Goal: Task Accomplishment & Management: Manage account settings

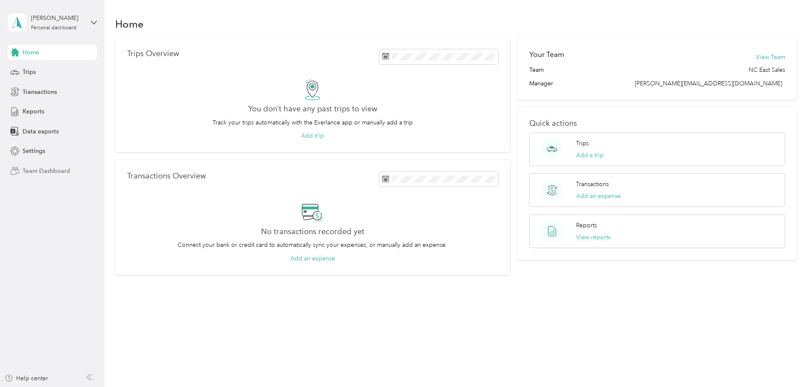
click at [44, 173] on span "Team Dashboard" at bounding box center [47, 171] width 48 height 9
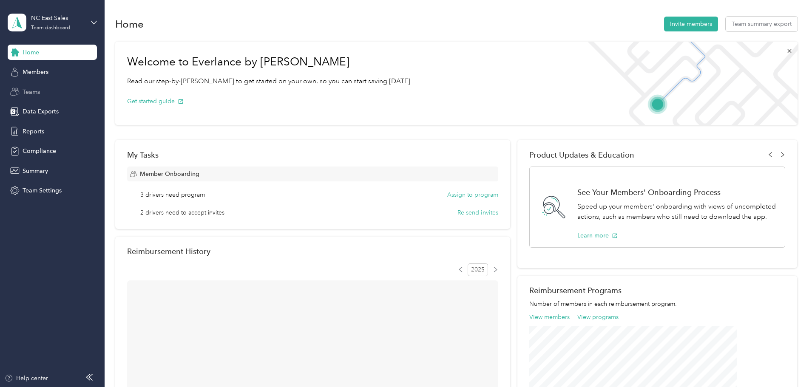
click at [32, 96] on span "Teams" at bounding box center [31, 92] width 17 height 9
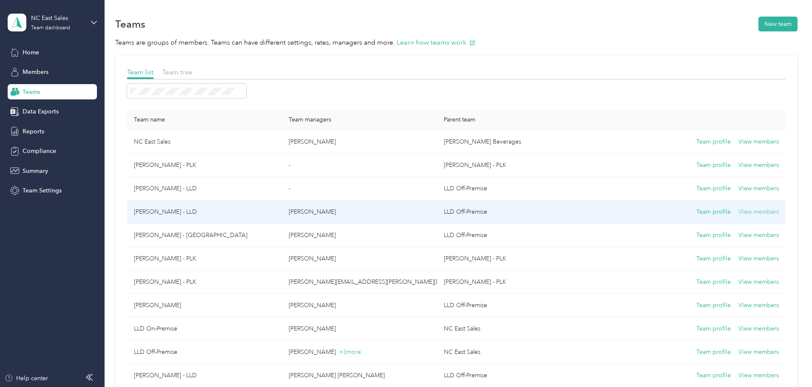
click at [738, 209] on button "View members" at bounding box center [758, 211] width 40 height 9
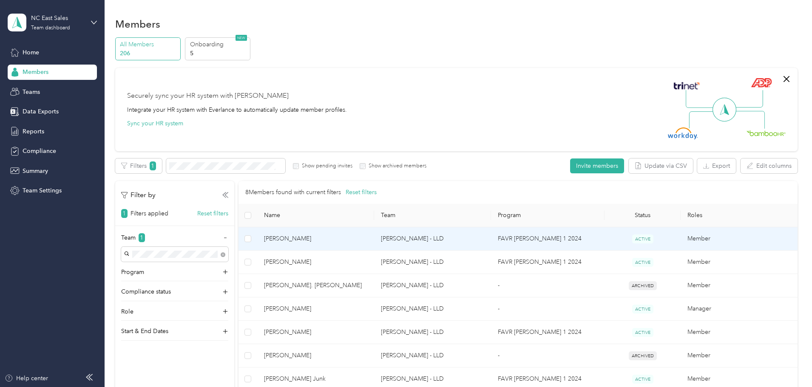
click at [680, 235] on td "Member" at bounding box center [738, 238] width 117 height 23
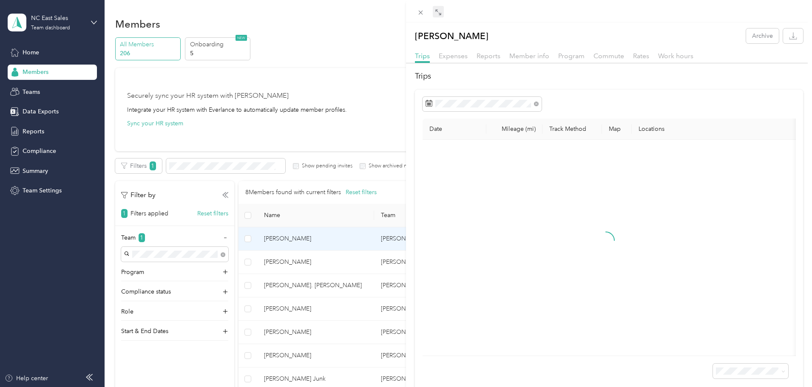
click at [437, 15] on icon at bounding box center [438, 12] width 7 height 7
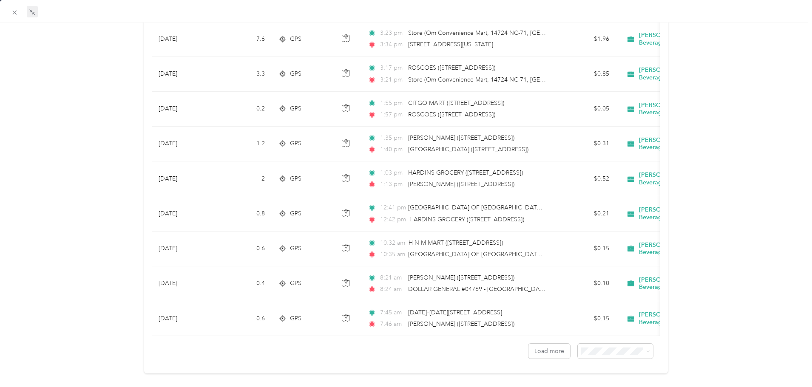
scroll to position [701, 0]
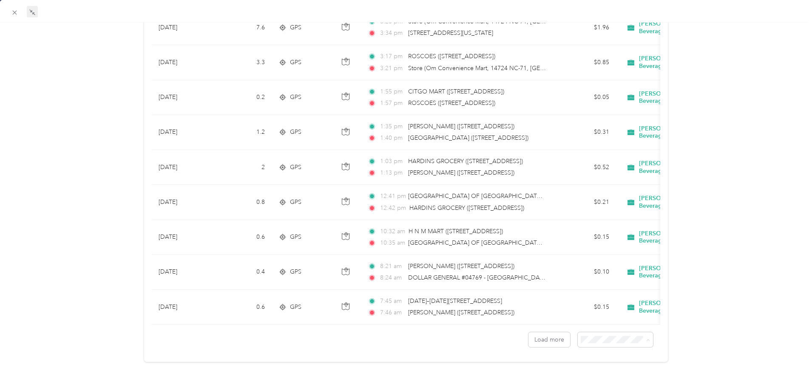
click at [604, 376] on span "100 per load" at bounding box center [595, 378] width 35 height 7
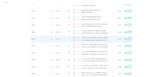
scroll to position [1296, 0]
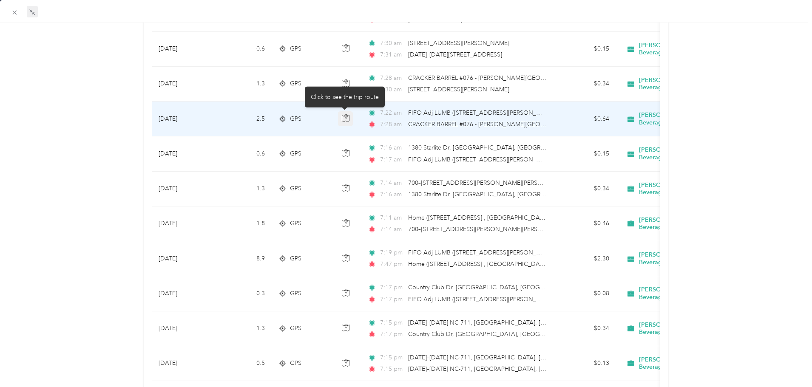
click at [346, 119] on icon "button" at bounding box center [346, 118] width 8 height 8
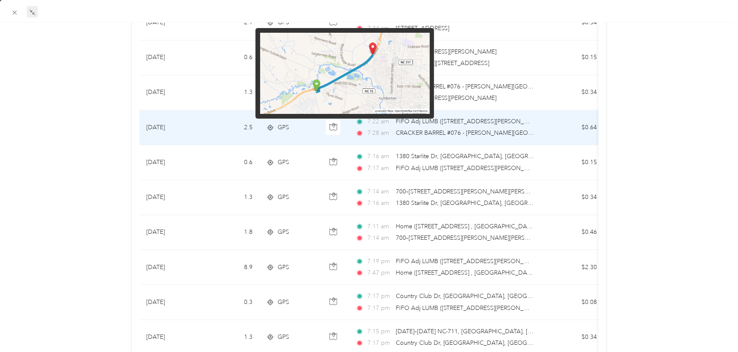
scroll to position [1288, 0]
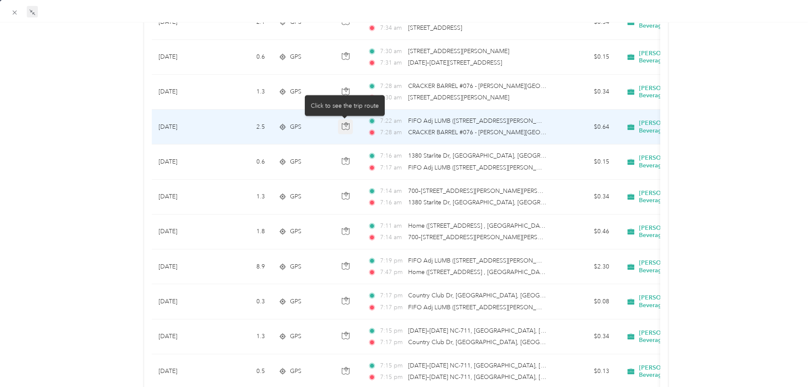
click at [342, 127] on icon "button" at bounding box center [346, 126] width 8 height 8
click at [347, 124] on icon "button" at bounding box center [345, 126] width 7 height 6
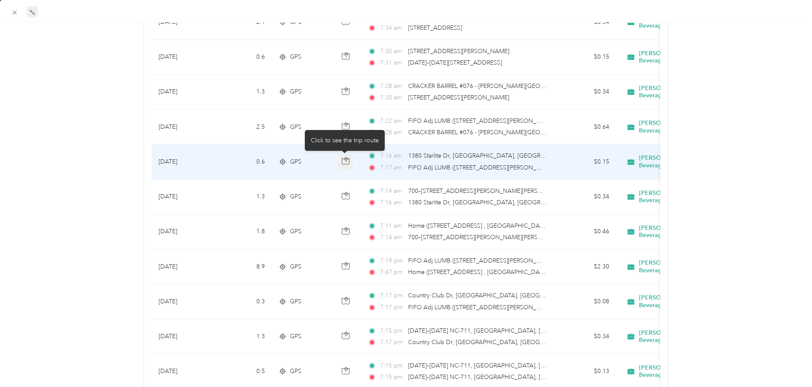
click at [342, 161] on icon "button" at bounding box center [346, 161] width 8 height 8
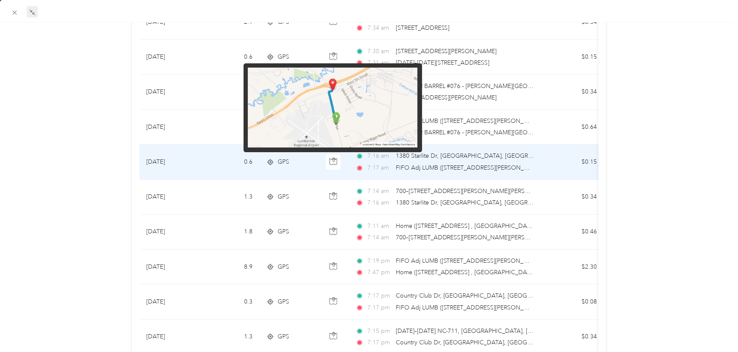
scroll to position [1288, 0]
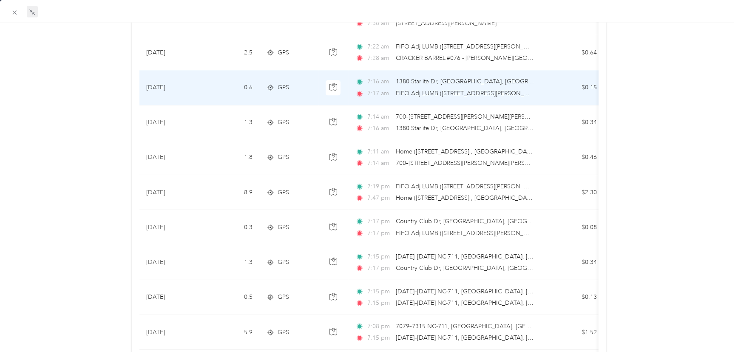
scroll to position [1365, 0]
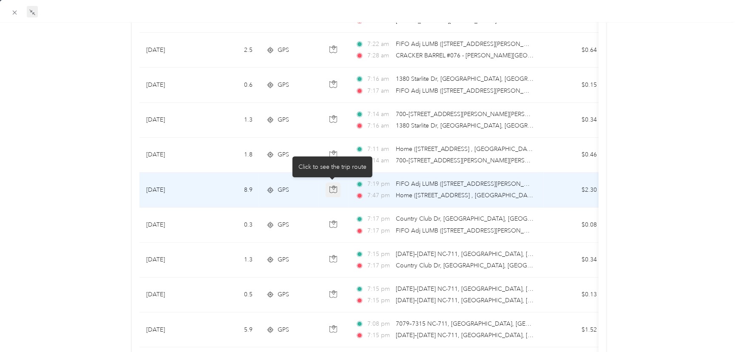
click at [329, 186] on icon "button" at bounding box center [332, 189] width 7 height 6
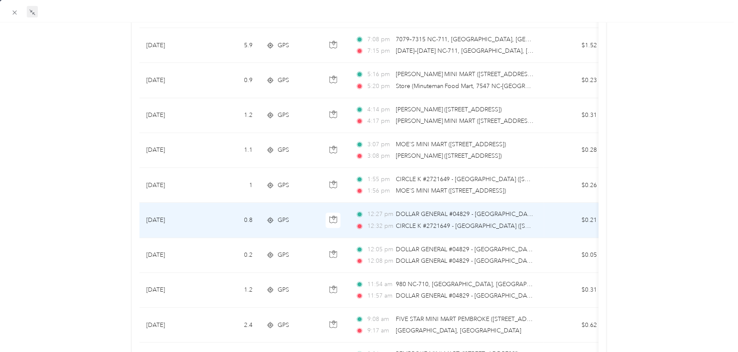
scroll to position [1636, 0]
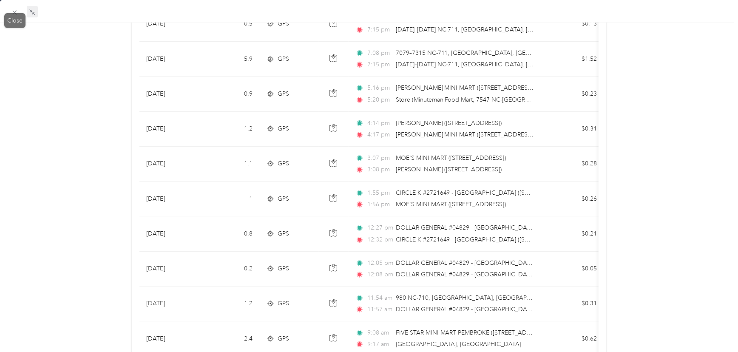
click at [16, 352] on div "Drag to resize Click to close [PERSON_NAME] Archive Trips Expenses Reports Memb…" at bounding box center [366, 352] width 733 height 0
click at [18, 352] on div "Drag to resize Click to close [PERSON_NAME] Archive Trips Expenses Reports Memb…" at bounding box center [366, 352] width 733 height 0
click at [13, 12] on icon at bounding box center [14, 12] width 7 height 7
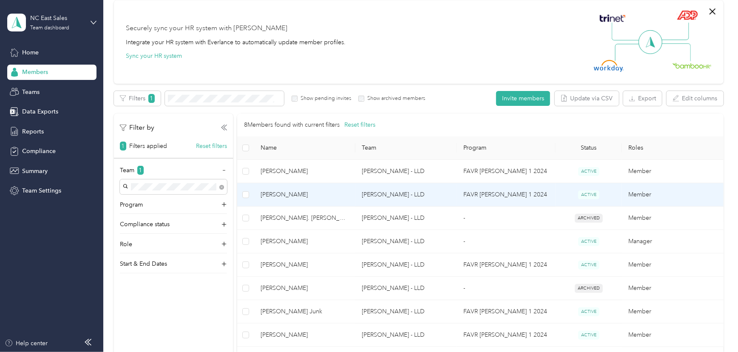
scroll to position [77, 0]
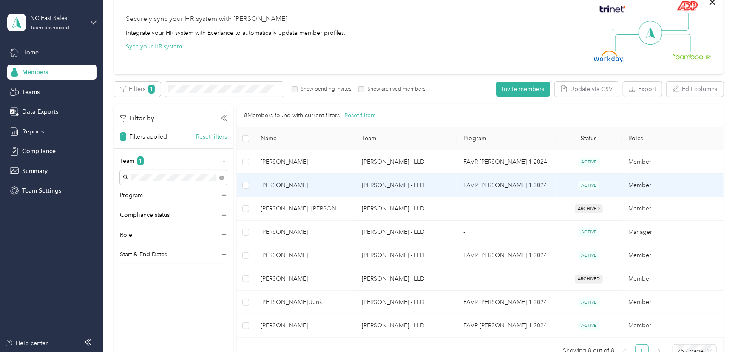
click at [642, 186] on td "Member" at bounding box center [673, 185] width 102 height 23
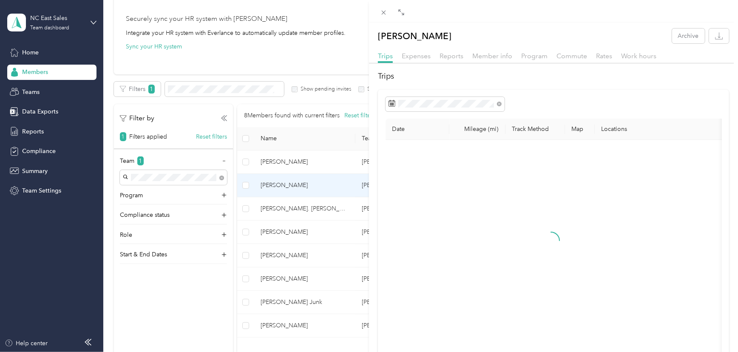
click at [407, 12] on div at bounding box center [553, 11] width 369 height 23
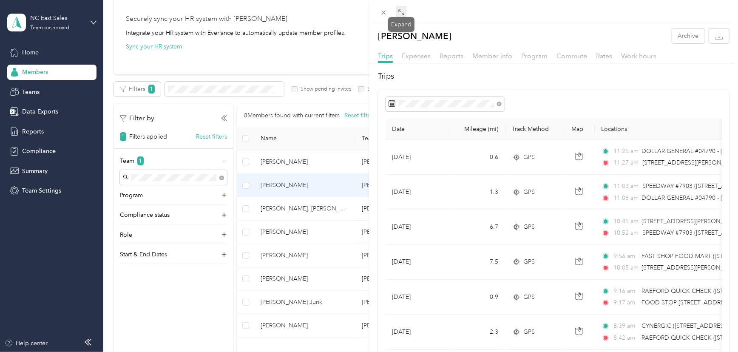
click at [403, 14] on icon at bounding box center [402, 13] width 3 height 3
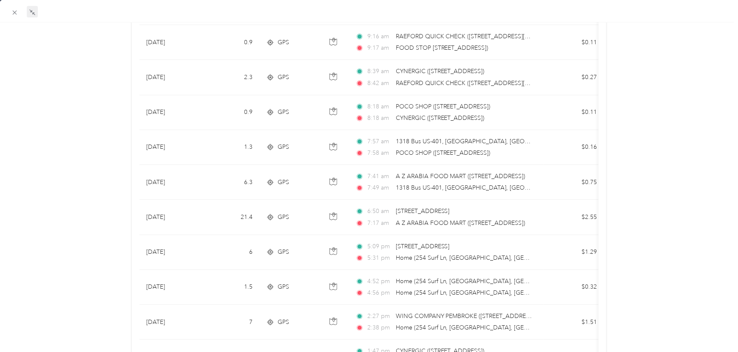
scroll to position [154, 0]
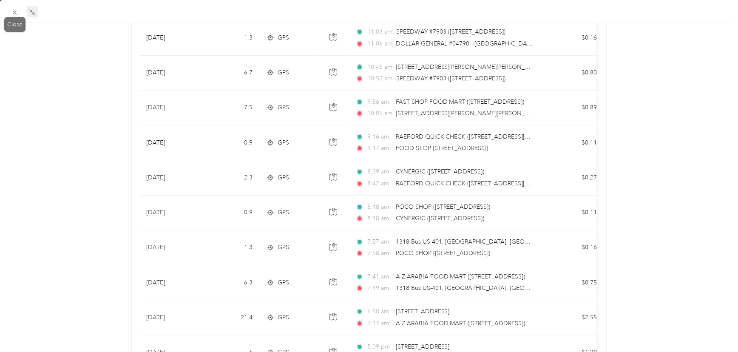
click at [12, 16] on span at bounding box center [15, 12] width 12 height 12
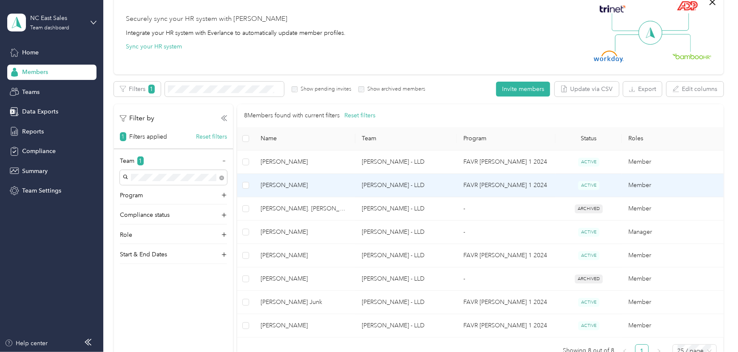
scroll to position [78, 0]
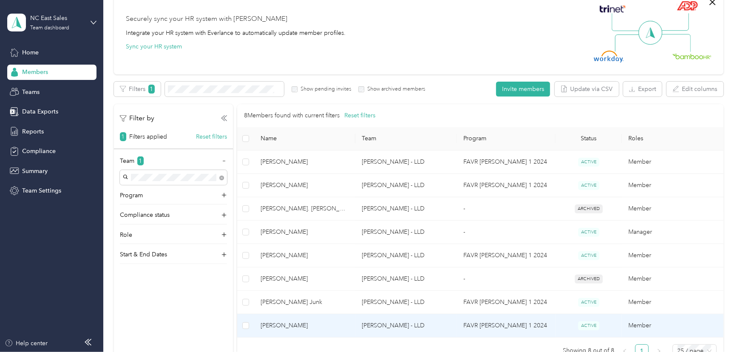
click at [638, 327] on td "Member" at bounding box center [673, 325] width 102 height 23
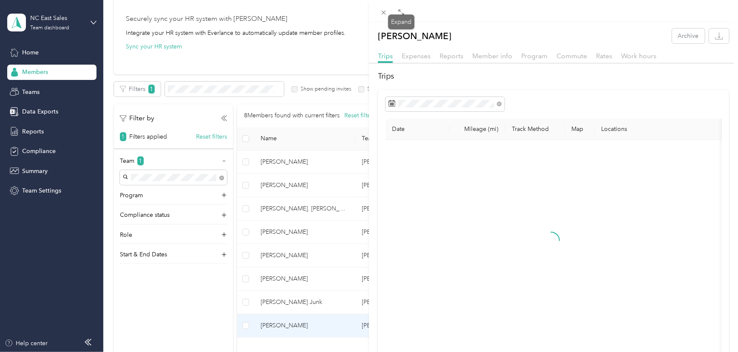
click at [394, 14] on div "Expand" at bounding box center [401, 21] width 26 height 15
click at [398, 14] on icon at bounding box center [401, 12] width 7 height 7
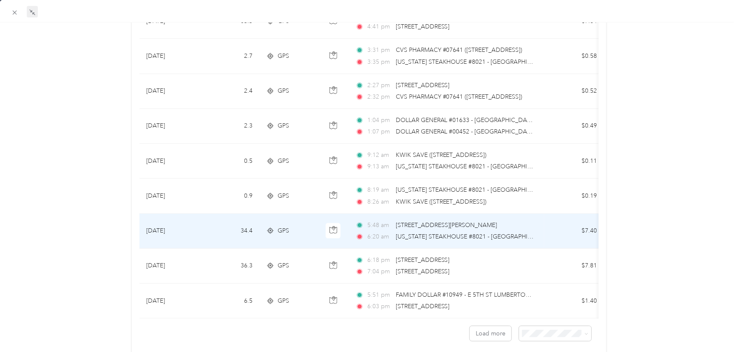
scroll to position [734, 0]
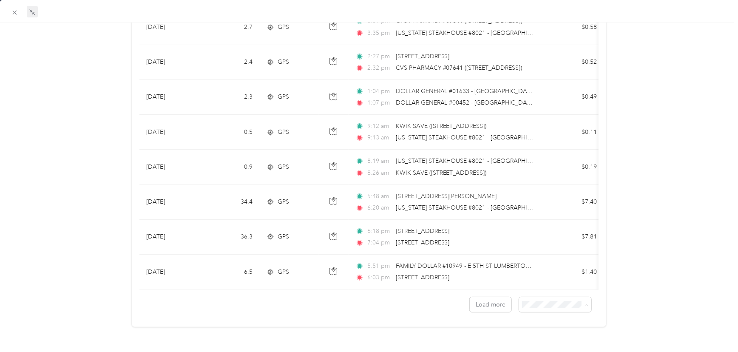
click at [544, 286] on li "100 per load" at bounding box center [550, 283] width 72 height 15
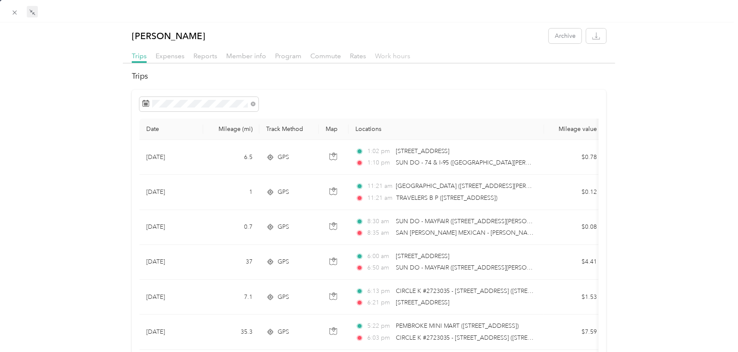
click at [393, 52] on span "Work hours" at bounding box center [392, 56] width 35 height 8
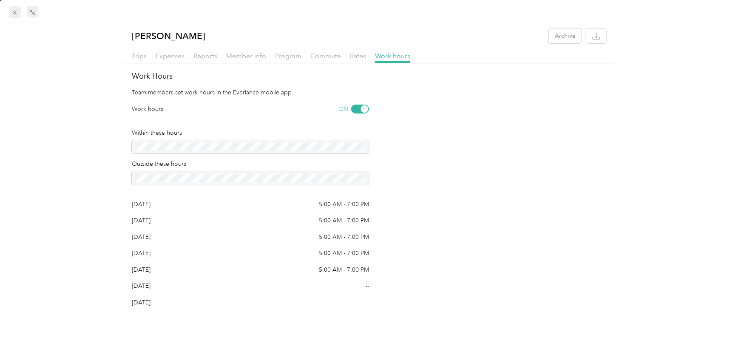
click at [13, 11] on icon at bounding box center [15, 13] width 4 height 4
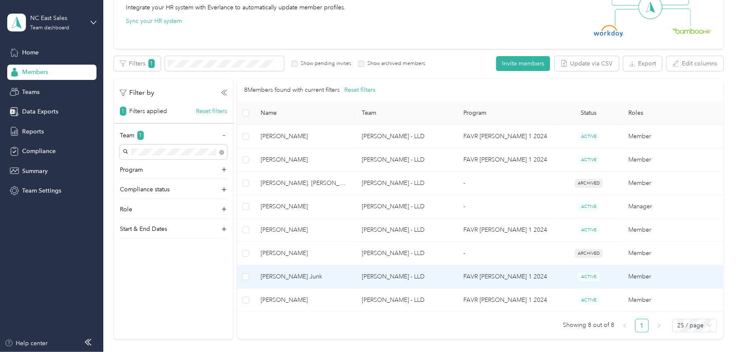
scroll to position [116, 0]
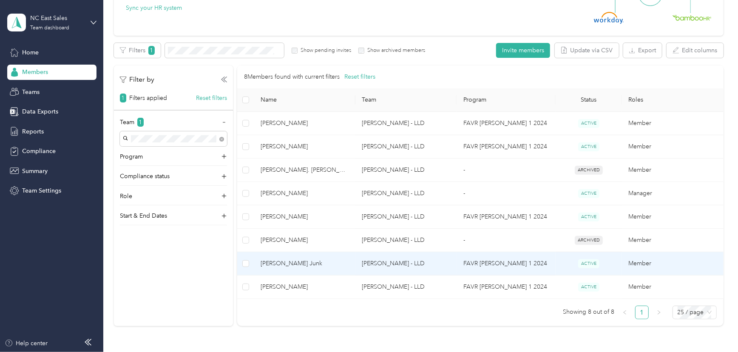
click at [634, 264] on td "Member" at bounding box center [673, 263] width 102 height 23
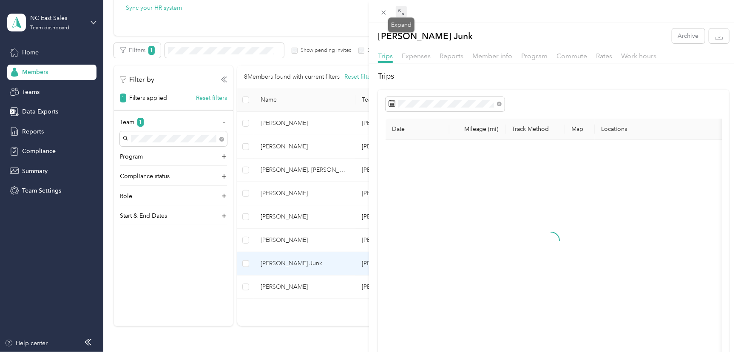
click at [401, 10] on icon at bounding box center [401, 12] width 7 height 7
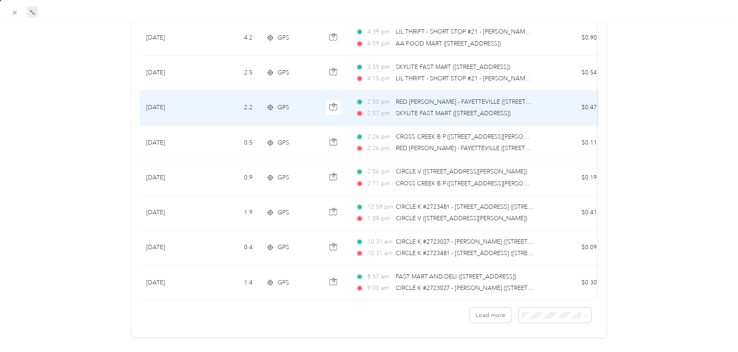
scroll to position [735, 0]
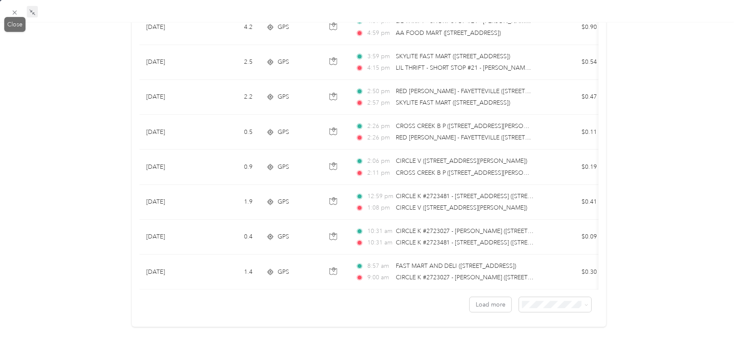
click at [15, 17] on div "Close" at bounding box center [14, 24] width 21 height 15
click at [15, 15] on icon at bounding box center [14, 12] width 7 height 7
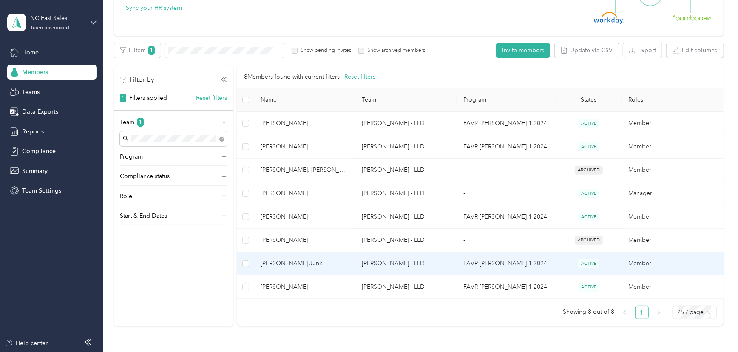
scroll to position [78, 0]
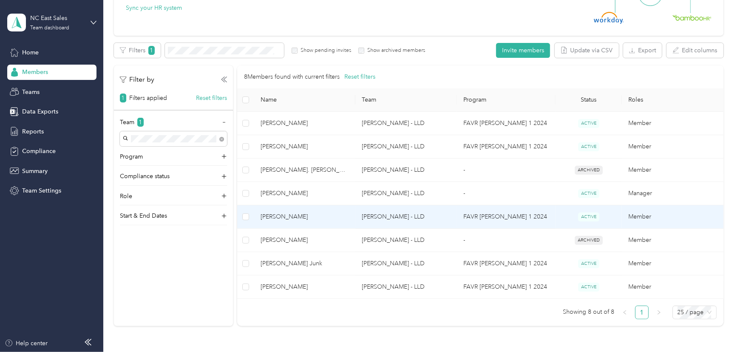
click at [639, 218] on td "Member" at bounding box center [673, 216] width 102 height 23
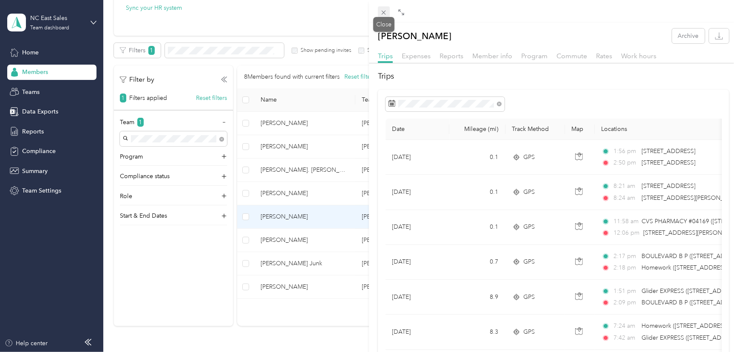
click at [385, 14] on icon at bounding box center [383, 12] width 7 height 7
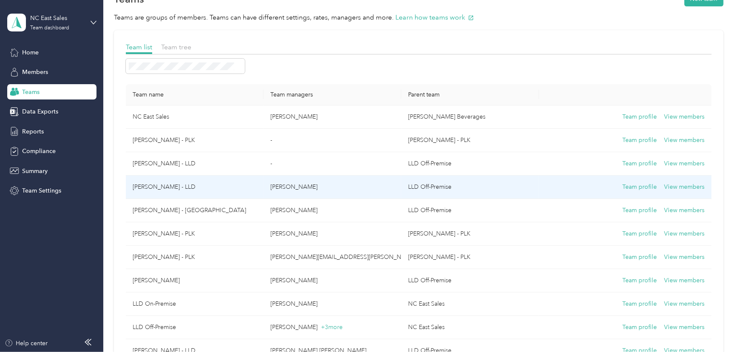
scroll to position [38, 0]
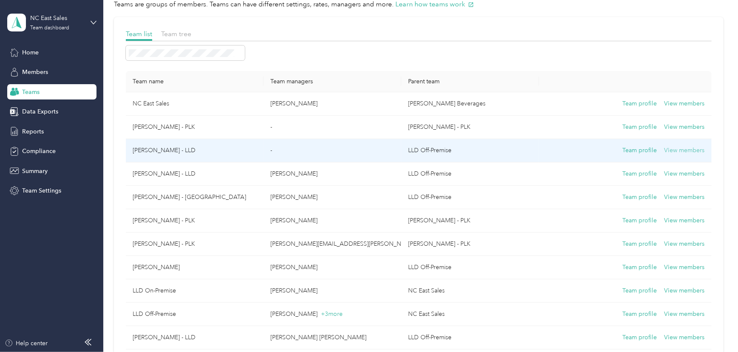
click at [684, 149] on button "View members" at bounding box center [684, 150] width 40 height 9
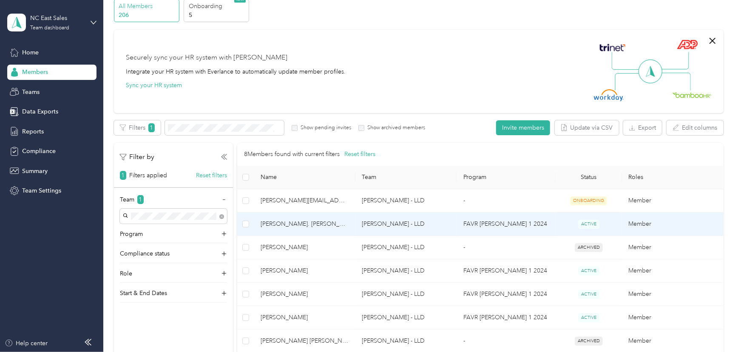
click at [629, 222] on td "Member" at bounding box center [673, 223] width 102 height 23
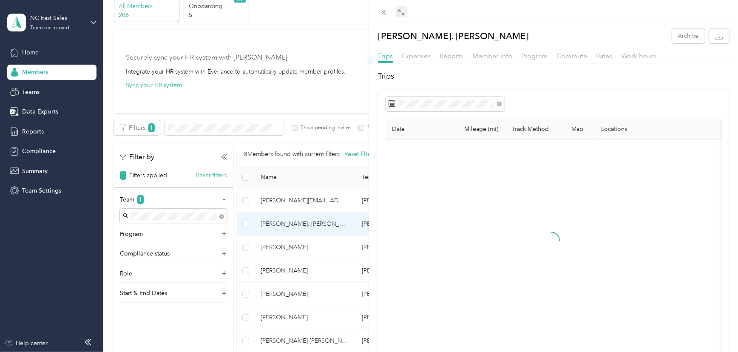
click at [400, 14] on icon at bounding box center [401, 12] width 7 height 7
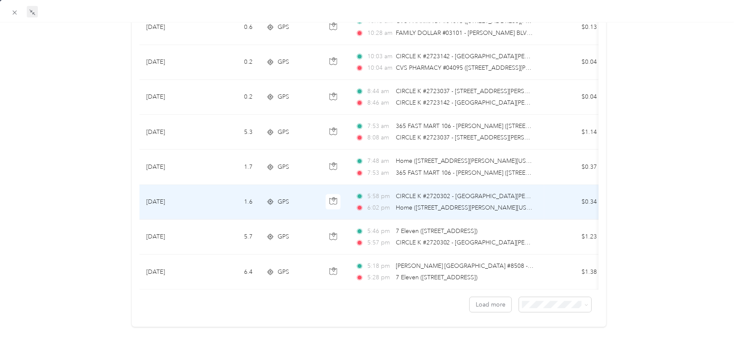
scroll to position [735, 0]
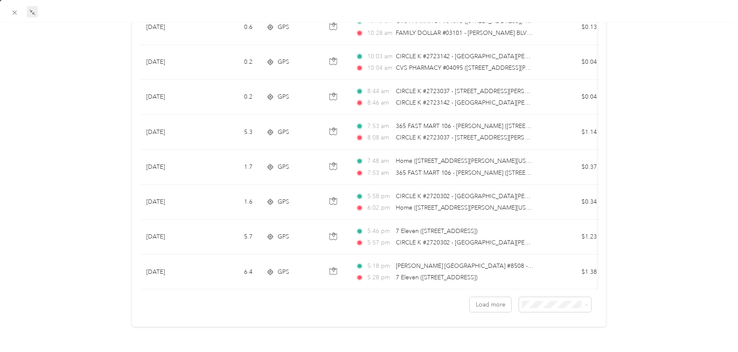
click at [544, 341] on span "100 per load" at bounding box center [537, 343] width 35 height 7
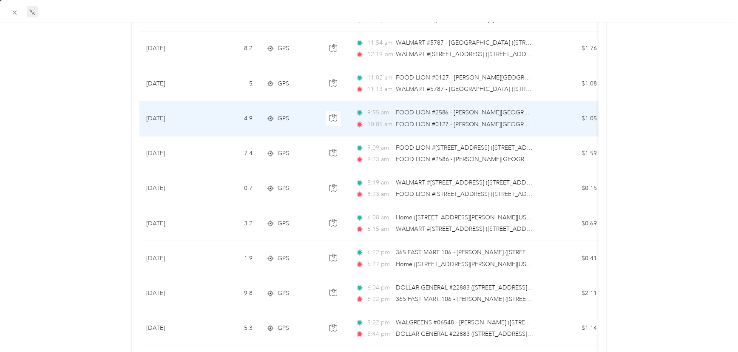
scroll to position [1893, 0]
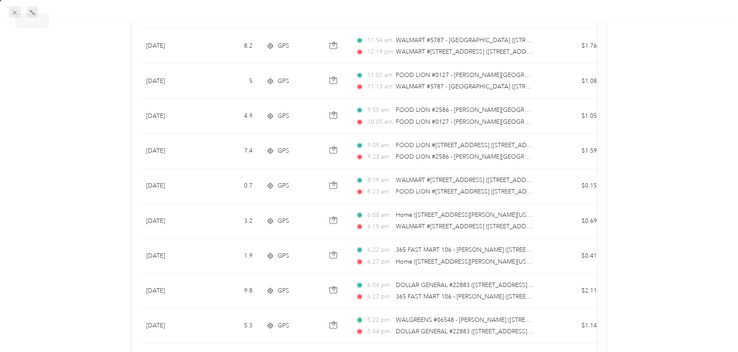
click at [8, 17] on div "Close" at bounding box center [14, 24] width 21 height 15
click at [14, 15] on icon at bounding box center [14, 12] width 7 height 7
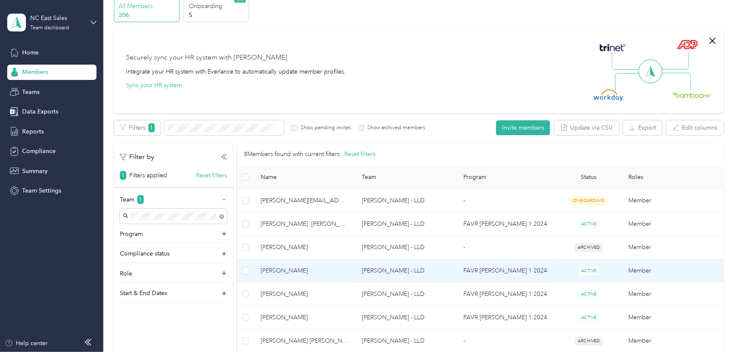
scroll to position [77, 0]
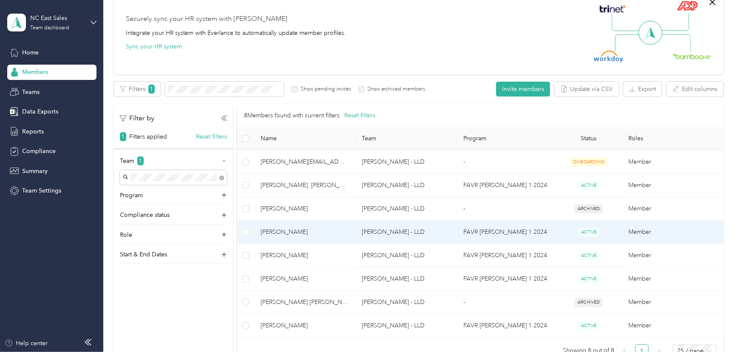
click at [633, 229] on td "Member" at bounding box center [673, 232] width 102 height 23
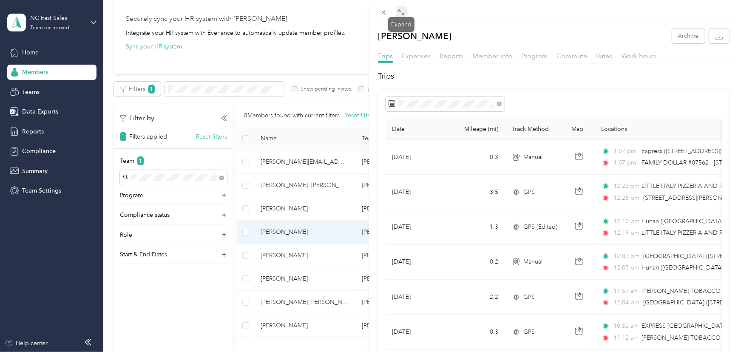
click at [403, 9] on icon at bounding box center [401, 12] width 7 height 7
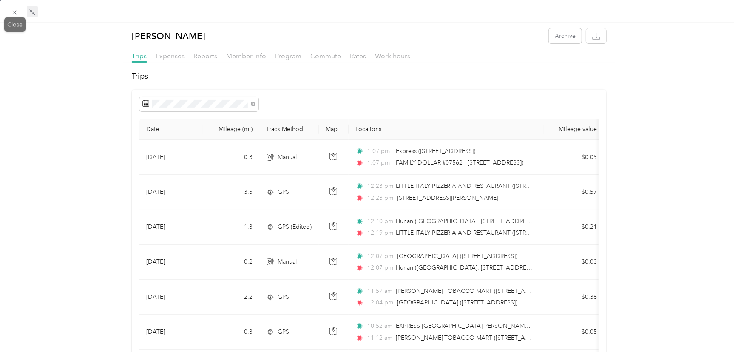
click at [14, 14] on icon at bounding box center [14, 12] width 7 height 7
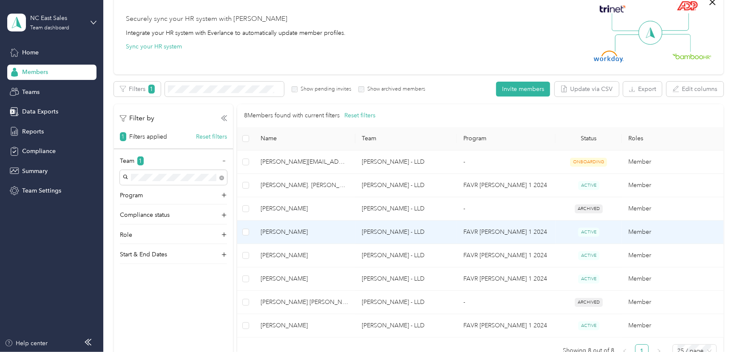
scroll to position [116, 0]
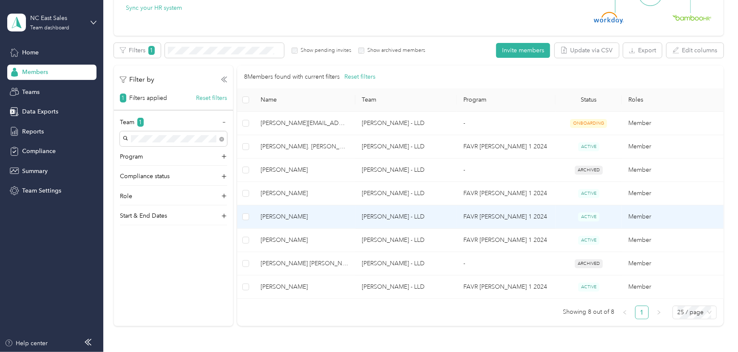
click at [643, 216] on td "Member" at bounding box center [673, 216] width 102 height 23
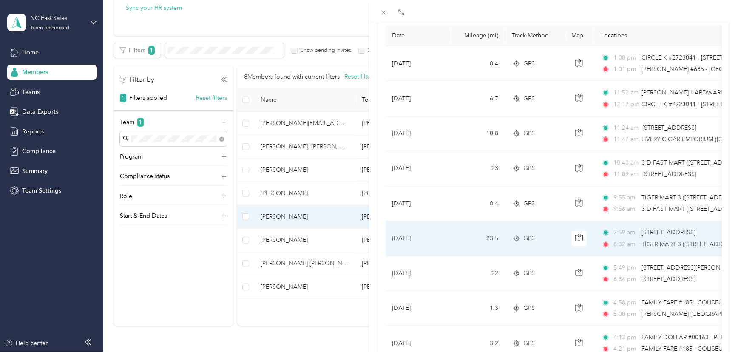
scroll to position [116, 0]
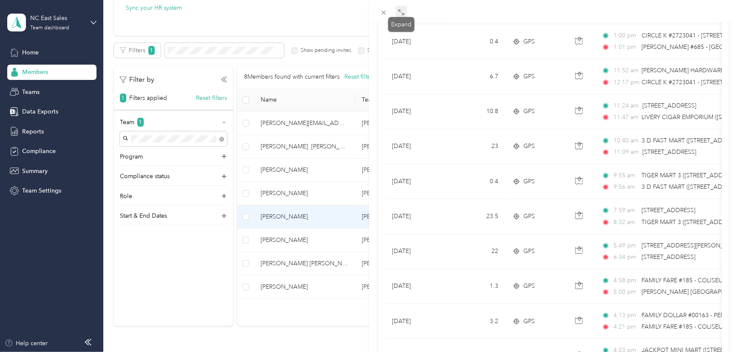
click at [402, 15] on icon at bounding box center [401, 12] width 7 height 7
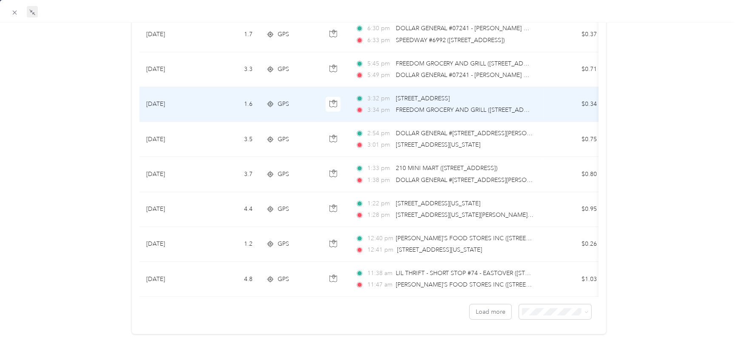
scroll to position [734, 0]
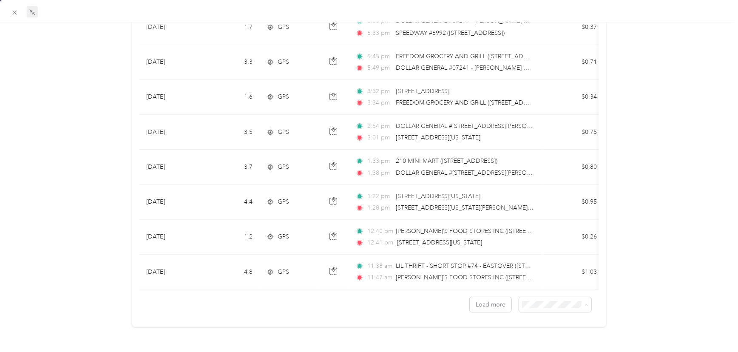
click at [529, 286] on li "100 per load" at bounding box center [550, 283] width 72 height 15
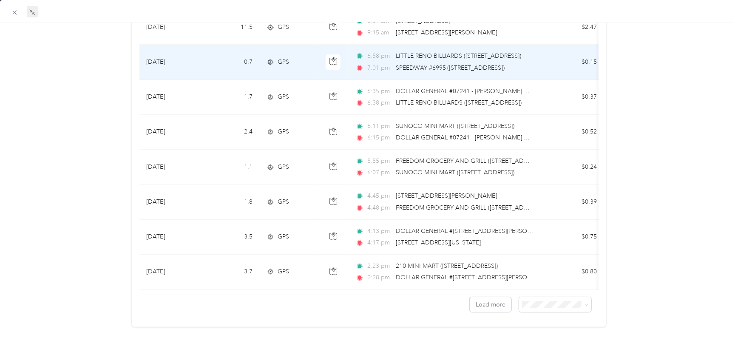
scroll to position [3352, 0]
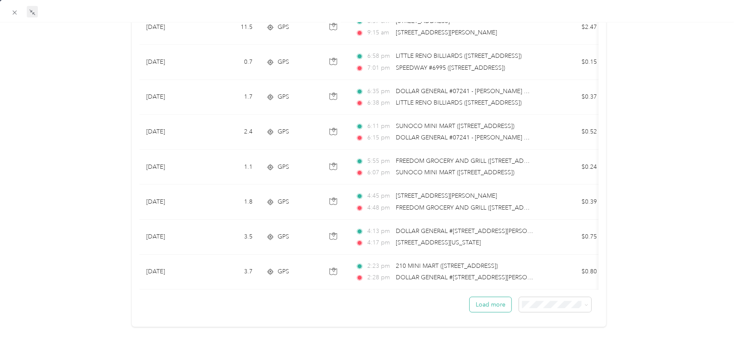
click at [494, 298] on button "Load more" at bounding box center [490, 304] width 42 height 15
click at [484, 300] on button "Load more" at bounding box center [490, 304] width 42 height 15
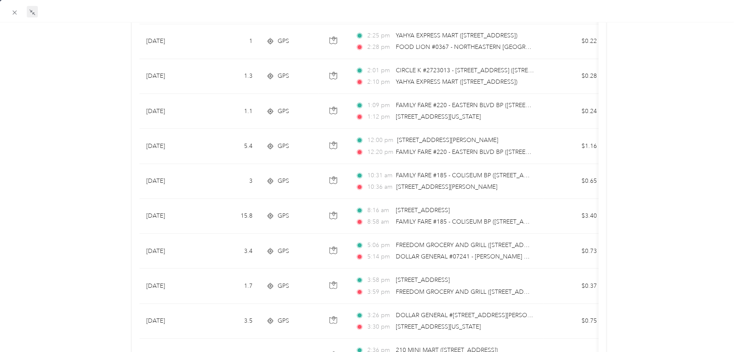
scroll to position [6210, 0]
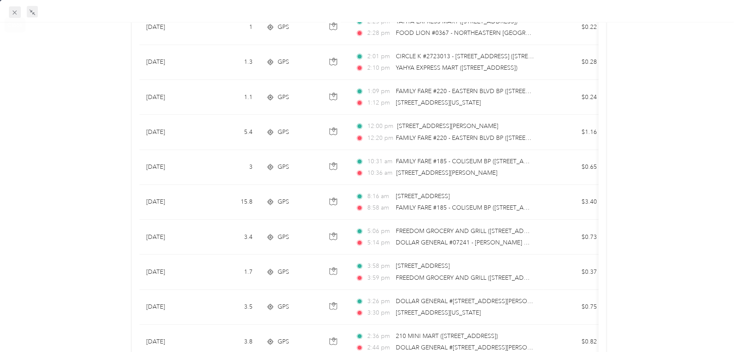
click at [13, 12] on icon at bounding box center [14, 12] width 7 height 7
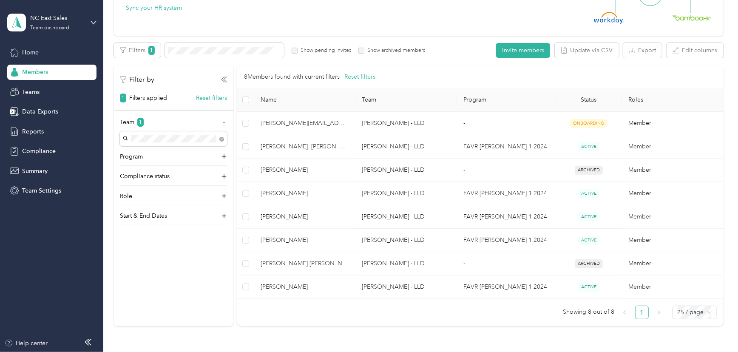
scroll to position [78, 0]
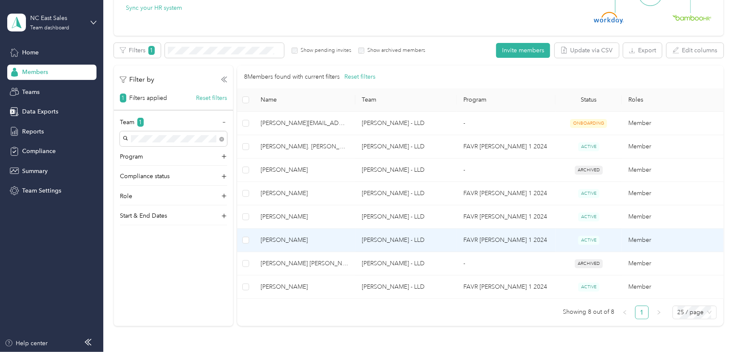
click at [643, 241] on td "Member" at bounding box center [673, 240] width 102 height 23
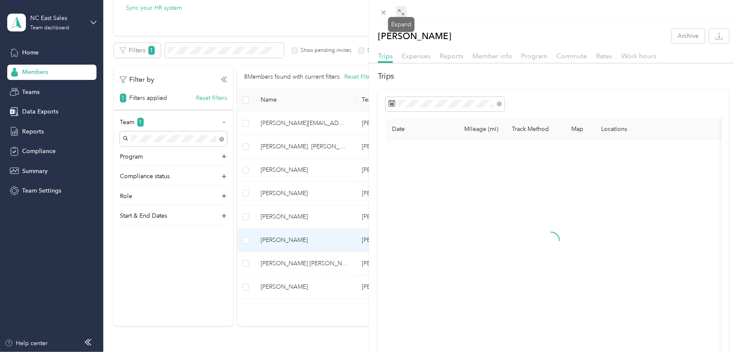
click at [397, 13] on span at bounding box center [401, 12] width 11 height 12
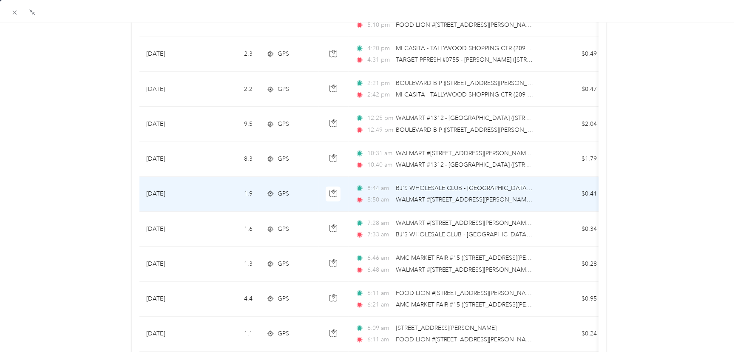
scroll to position [386, 0]
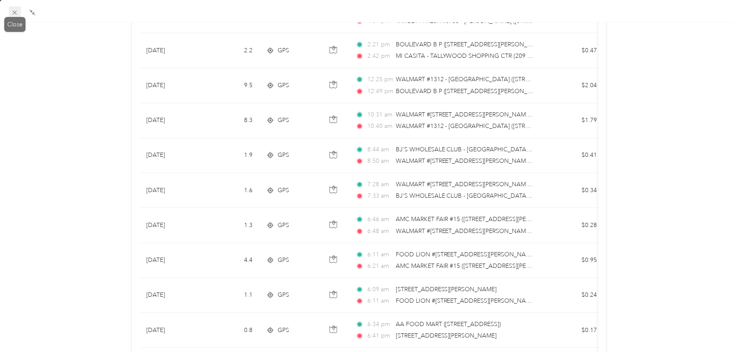
click at [13, 12] on icon at bounding box center [14, 12] width 7 height 7
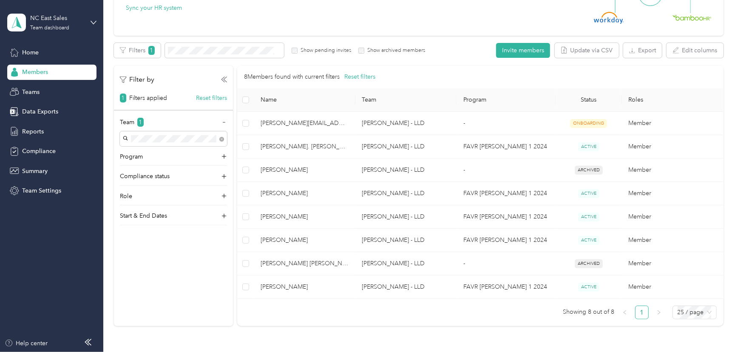
scroll to position [78, 0]
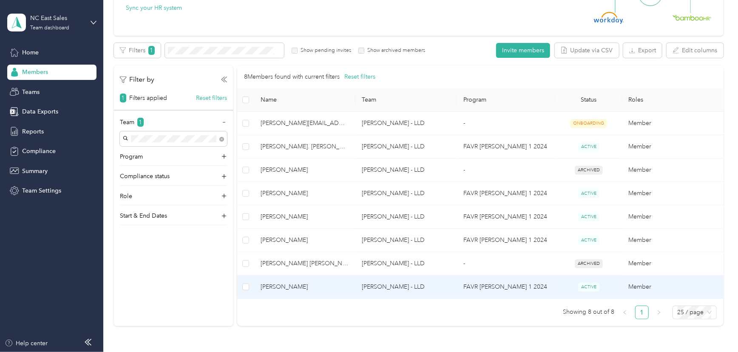
click at [638, 288] on td "Member" at bounding box center [673, 286] width 102 height 23
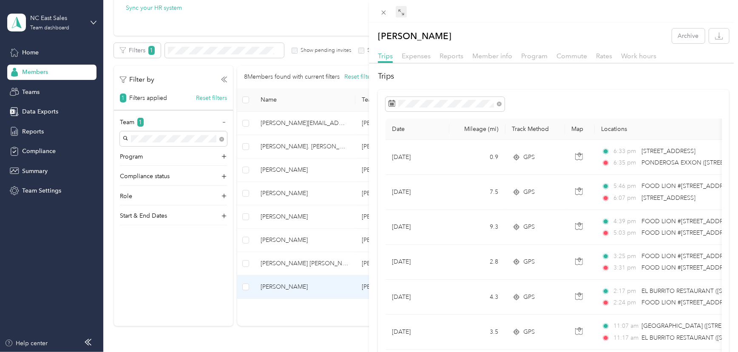
click at [399, 8] on span at bounding box center [401, 12] width 11 height 12
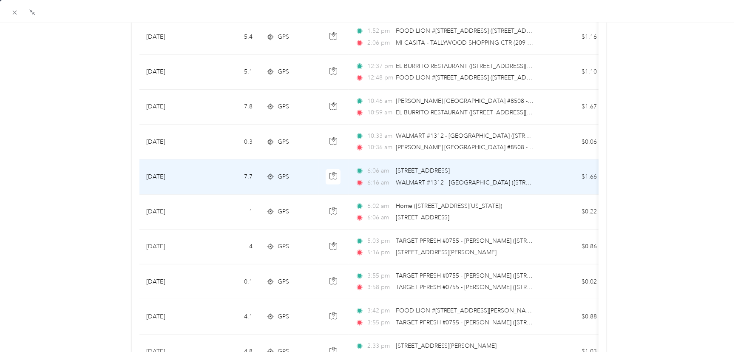
scroll to position [579, 0]
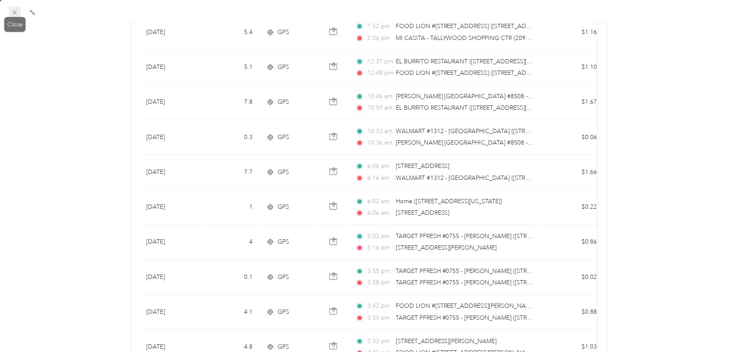
click at [16, 12] on icon at bounding box center [14, 12] width 7 height 7
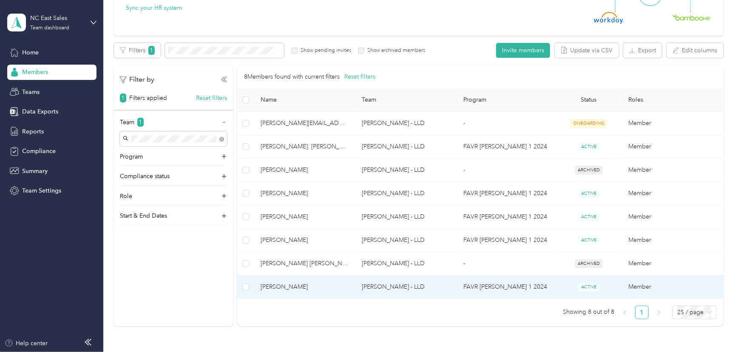
scroll to position [78, 0]
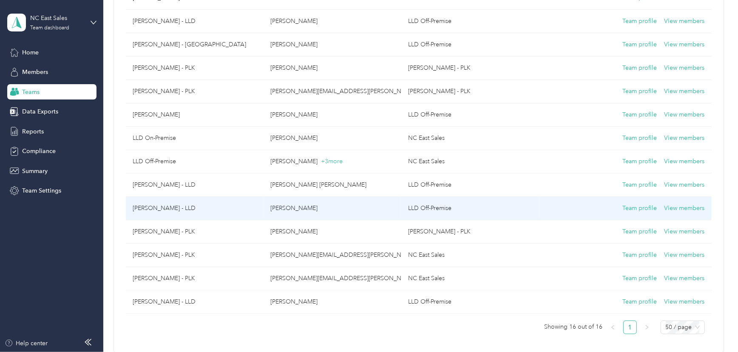
scroll to position [193, 0]
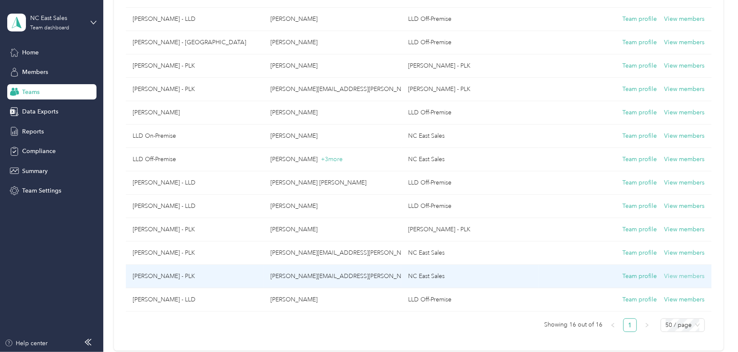
click at [691, 274] on button "View members" at bounding box center [684, 275] width 40 height 9
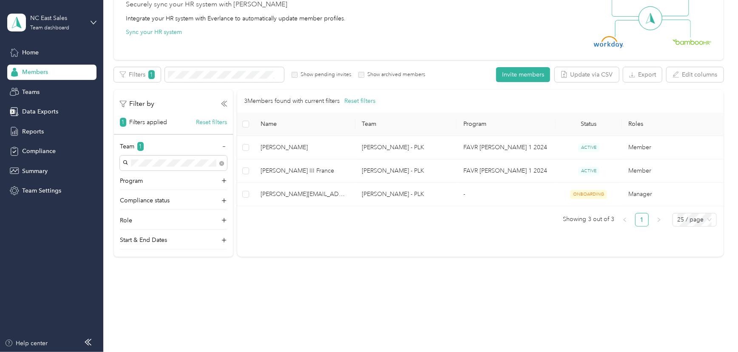
scroll to position [91, 0]
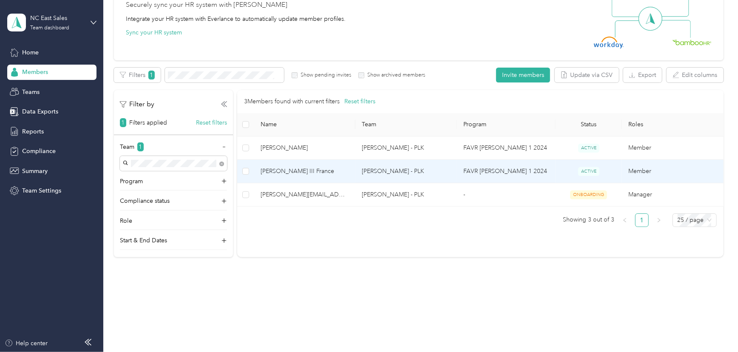
click at [638, 171] on td "Member" at bounding box center [673, 171] width 102 height 23
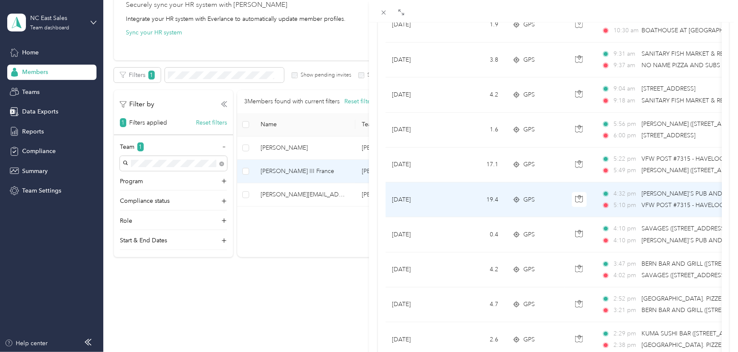
scroll to position [695, 0]
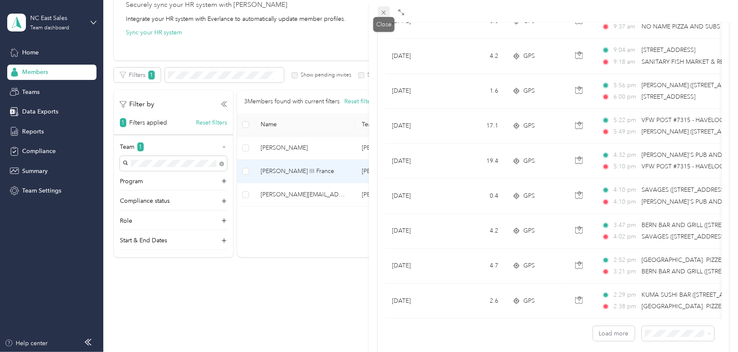
click at [387, 12] on span at bounding box center [384, 12] width 12 height 12
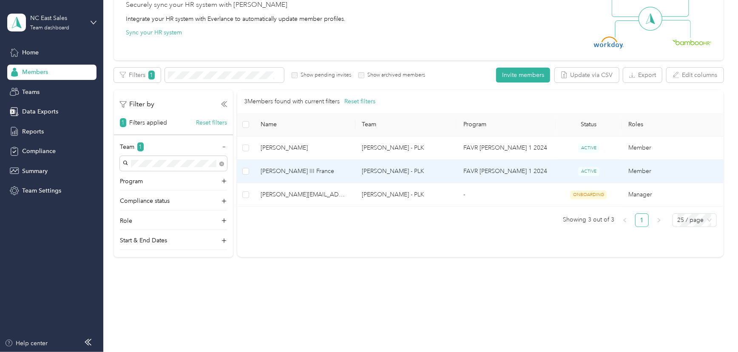
scroll to position [75, 0]
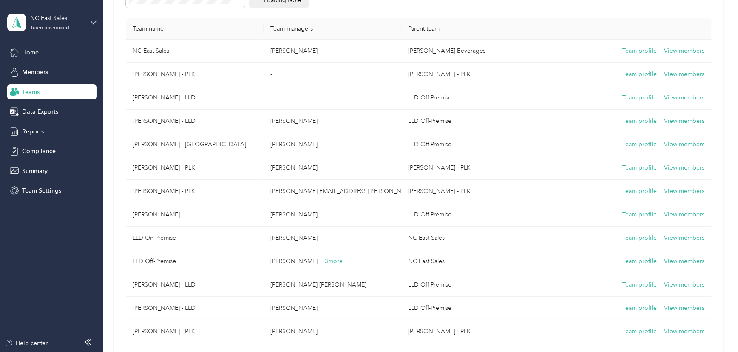
scroll to position [193, 0]
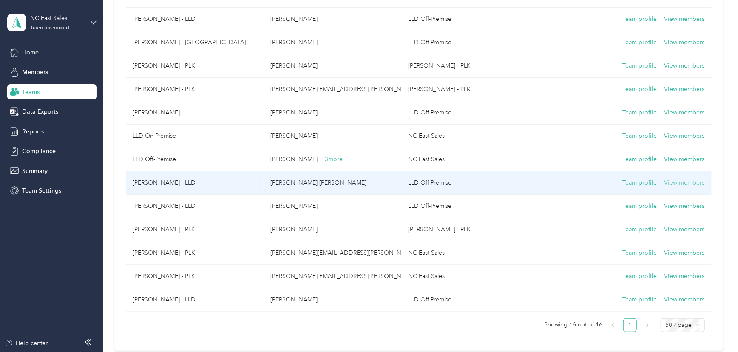
click at [683, 183] on button "View members" at bounding box center [684, 182] width 40 height 9
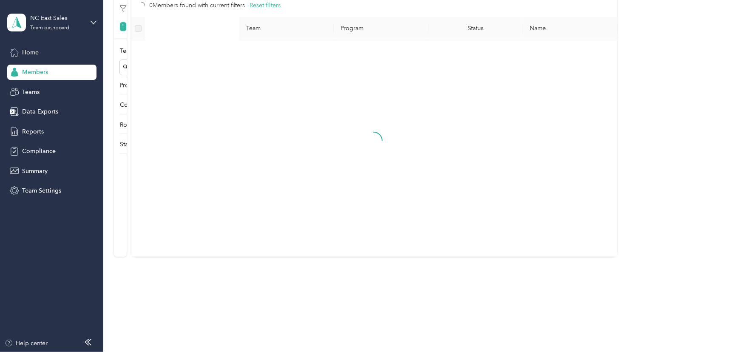
scroll to position [187, 0]
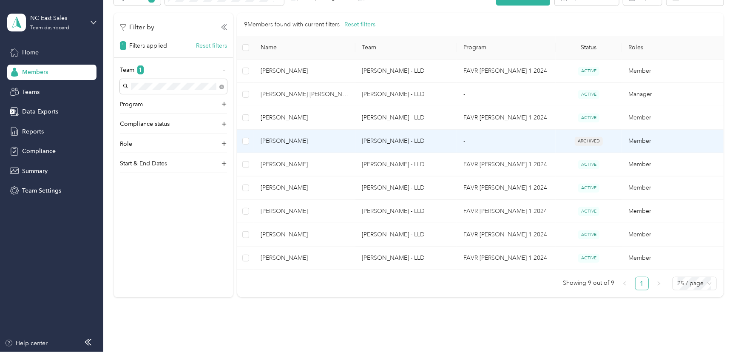
scroll to position [154, 0]
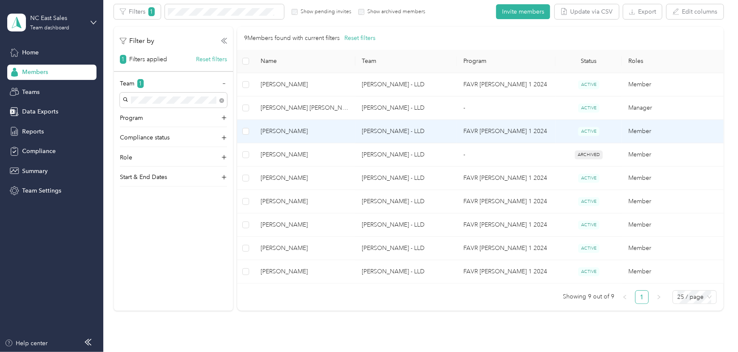
click at [636, 133] on td "Member" at bounding box center [673, 131] width 102 height 23
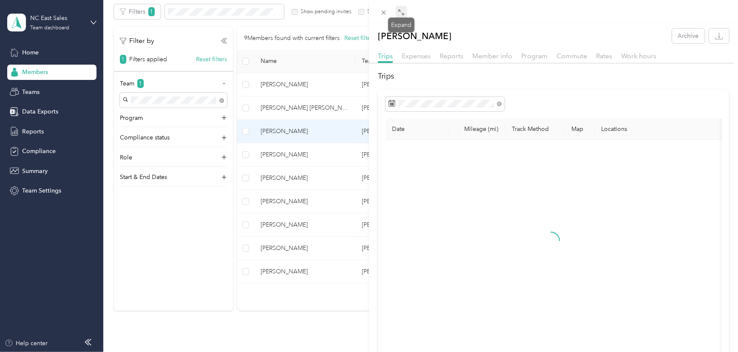
click at [401, 13] on icon at bounding box center [401, 12] width 7 height 7
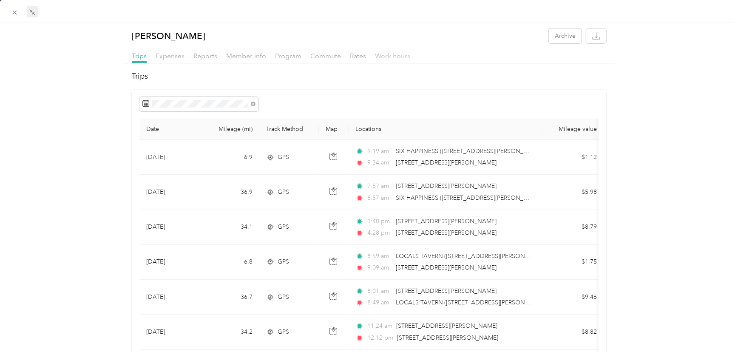
click at [382, 57] on span "Work hours" at bounding box center [392, 56] width 35 height 8
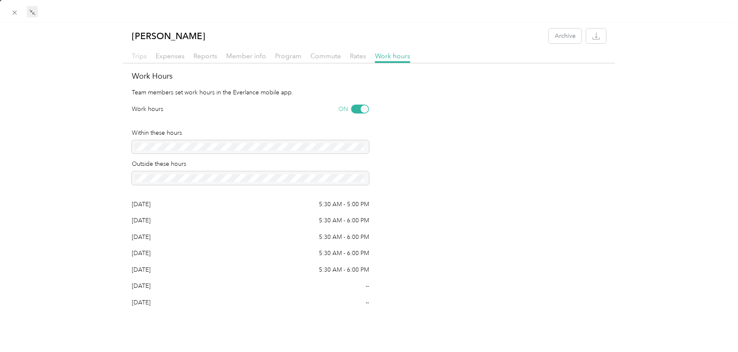
click at [139, 54] on span "Trips" at bounding box center [139, 56] width 15 height 8
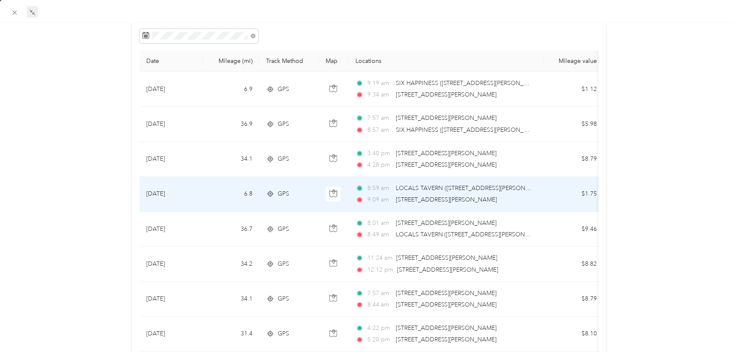
scroll to position [77, 0]
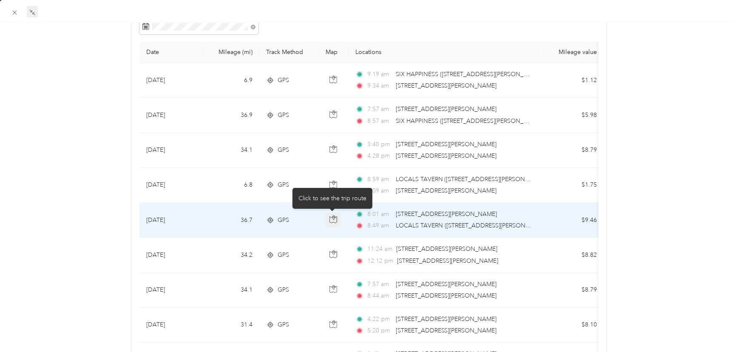
click at [331, 218] on icon "button" at bounding box center [333, 219] width 8 height 8
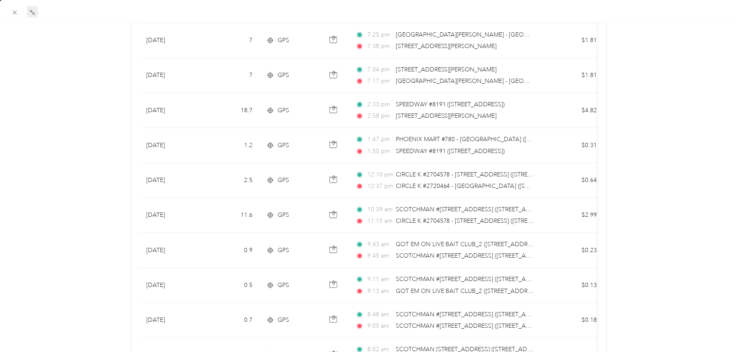
scroll to position [540, 0]
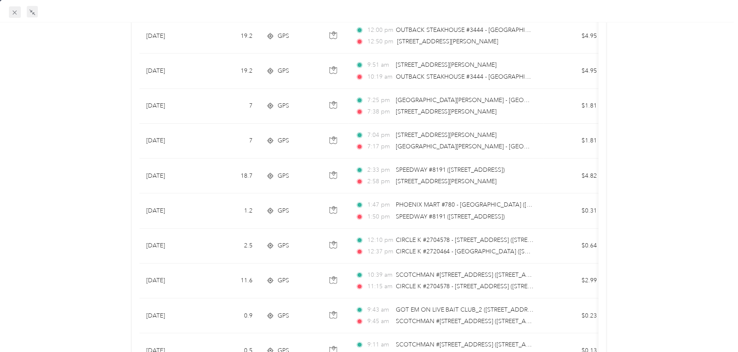
click at [17, 12] on icon at bounding box center [14, 12] width 7 height 7
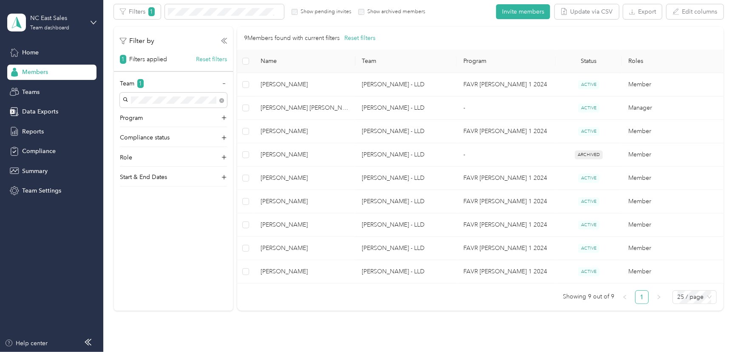
scroll to position [78, 0]
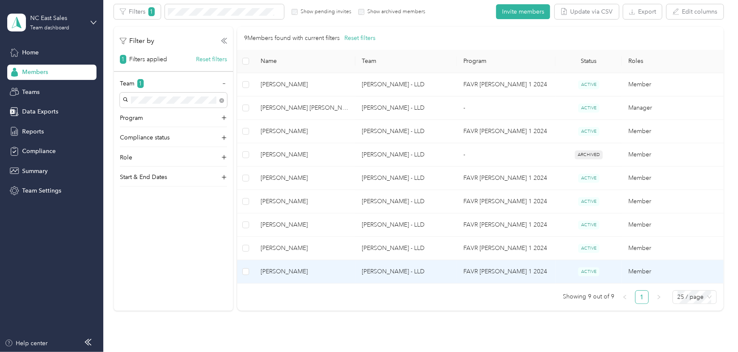
click at [642, 269] on td "Member" at bounding box center [673, 271] width 102 height 23
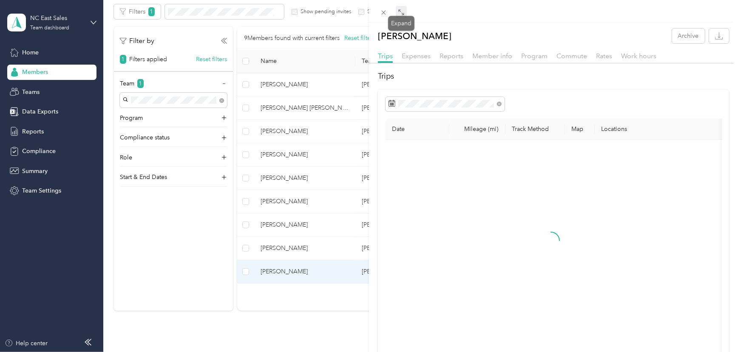
click at [400, 14] on icon at bounding box center [401, 12] width 7 height 7
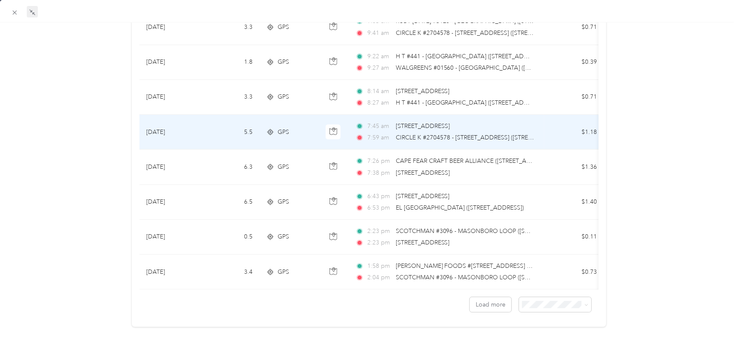
scroll to position [735, 0]
